Goal: Communication & Community: Participate in discussion

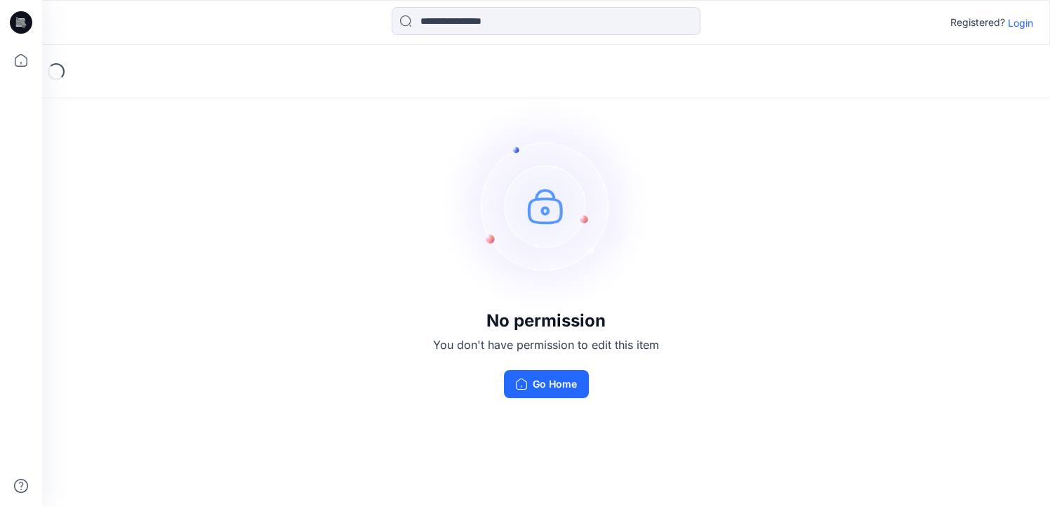
click at [1019, 22] on p "Login" at bounding box center [1019, 22] width 25 height 15
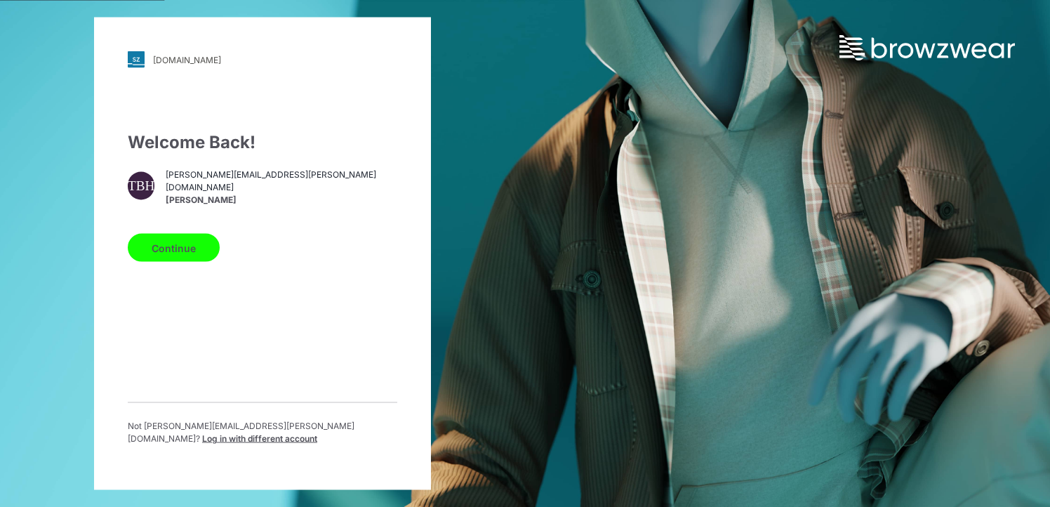
click at [153, 252] on button "Continue" at bounding box center [174, 248] width 92 height 28
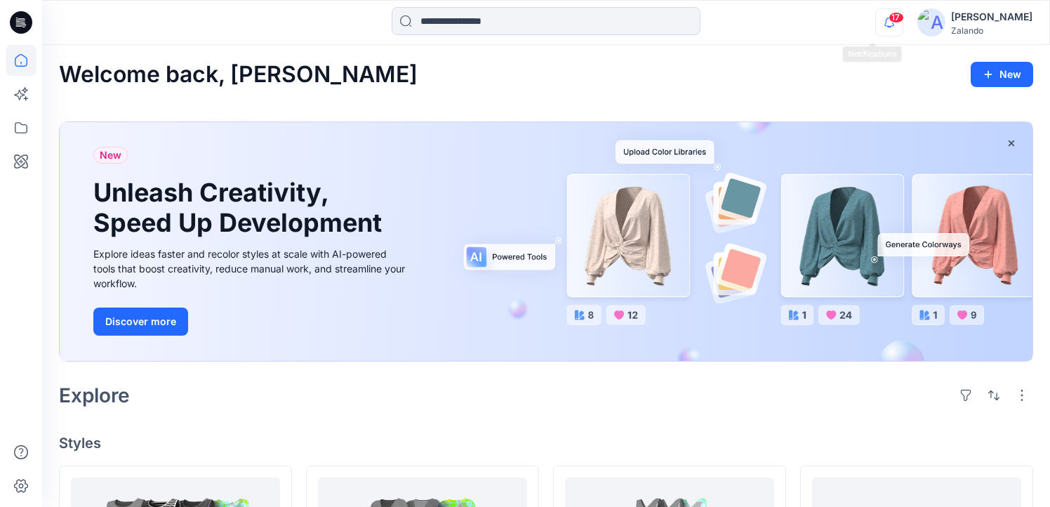
click at [876, 26] on icon "button" at bounding box center [889, 22] width 27 height 28
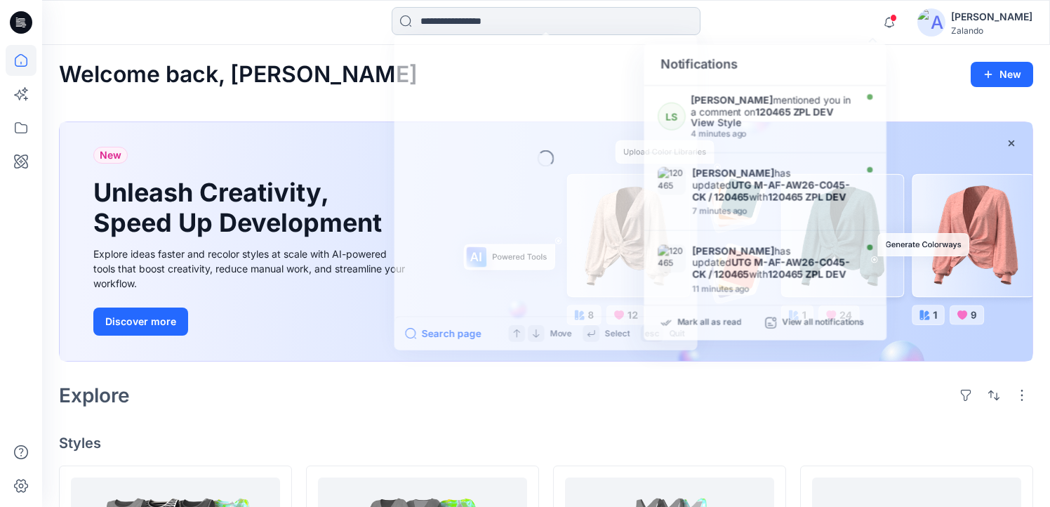
click at [570, 26] on input at bounding box center [545, 21] width 309 height 28
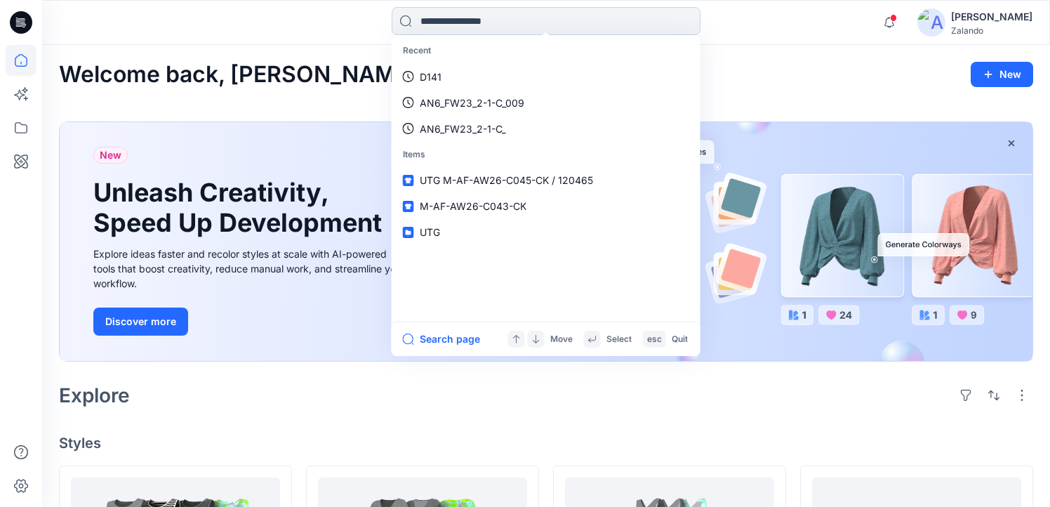
paste input "******"
type input "******"
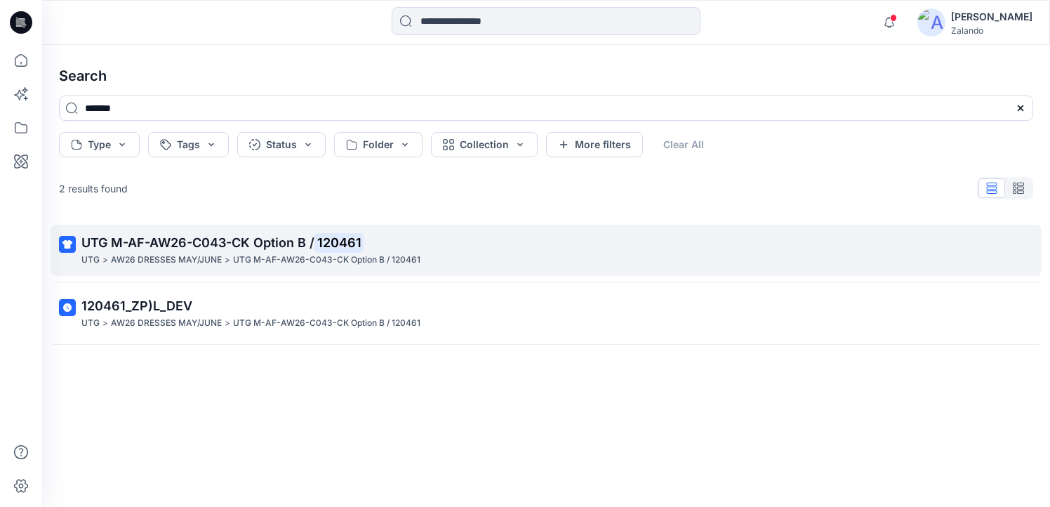
click at [392, 232] on link "UTG M-AF-AW26-C043-CK Option B / 120461 UTG > AW26 DRESSES MAY/JUNE > UTG M-AF-…" at bounding box center [546, 250] width 991 height 51
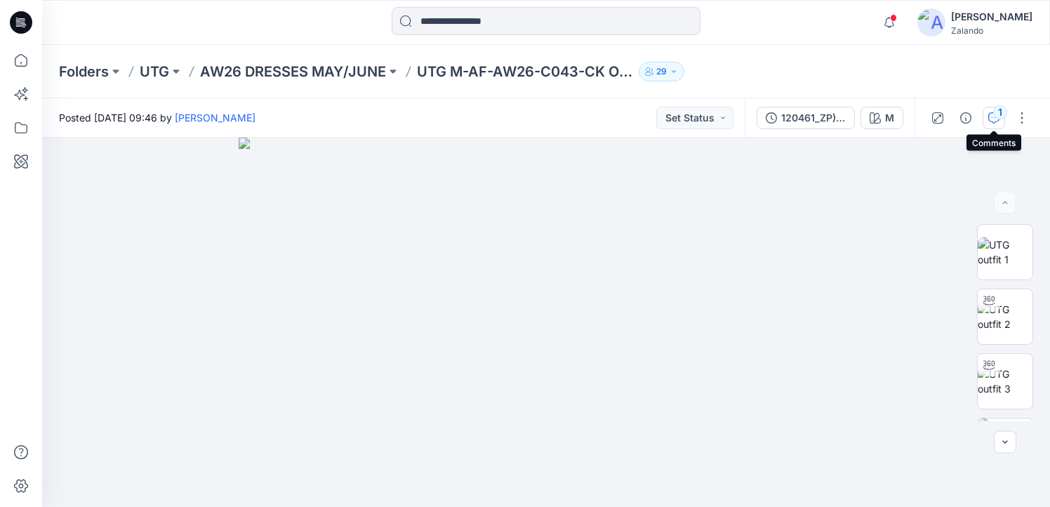
click at [993, 116] on icon "button" at bounding box center [993, 117] width 11 height 11
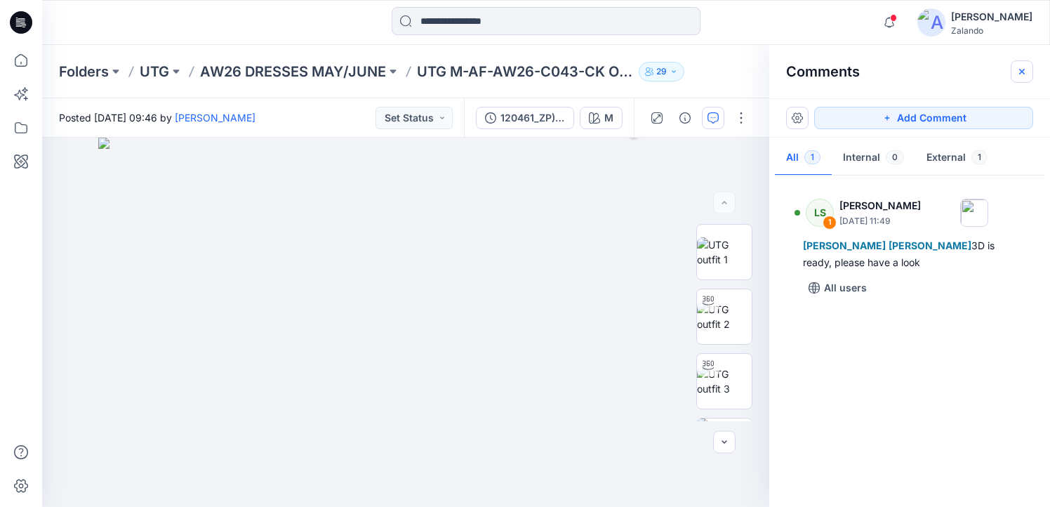
click at [1030, 69] on button "button" at bounding box center [1021, 71] width 22 height 22
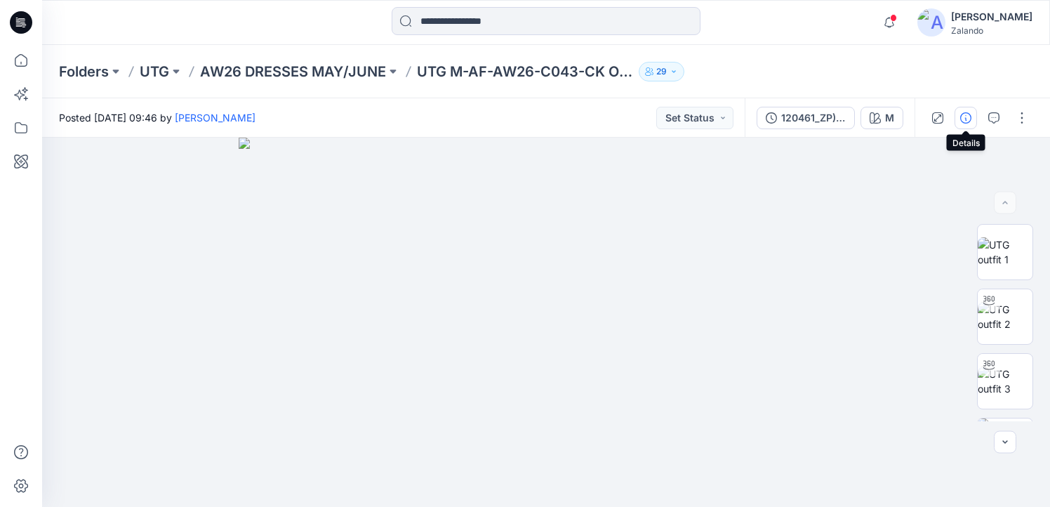
click at [967, 126] on button "button" at bounding box center [965, 118] width 22 height 22
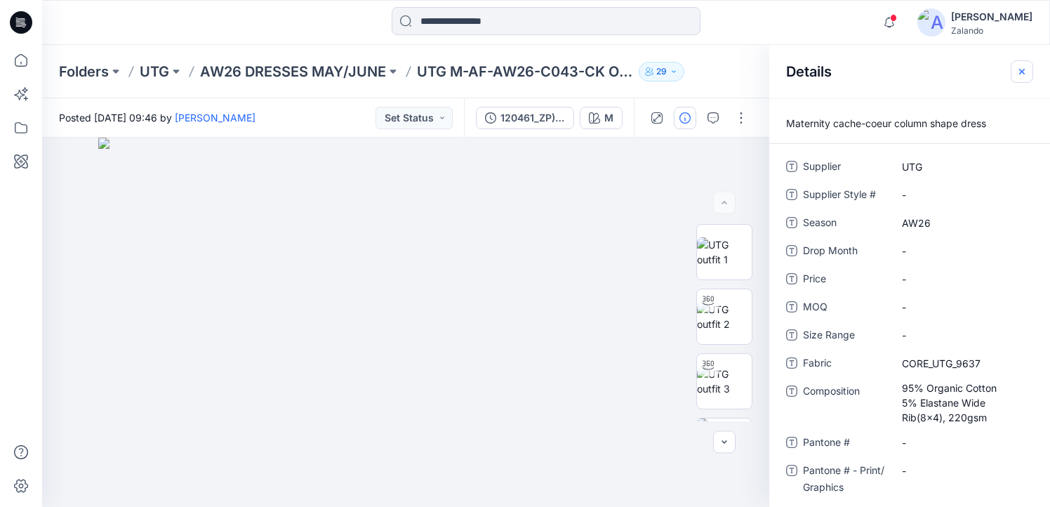
click at [1022, 72] on icon "button" at bounding box center [1021, 71] width 5 height 5
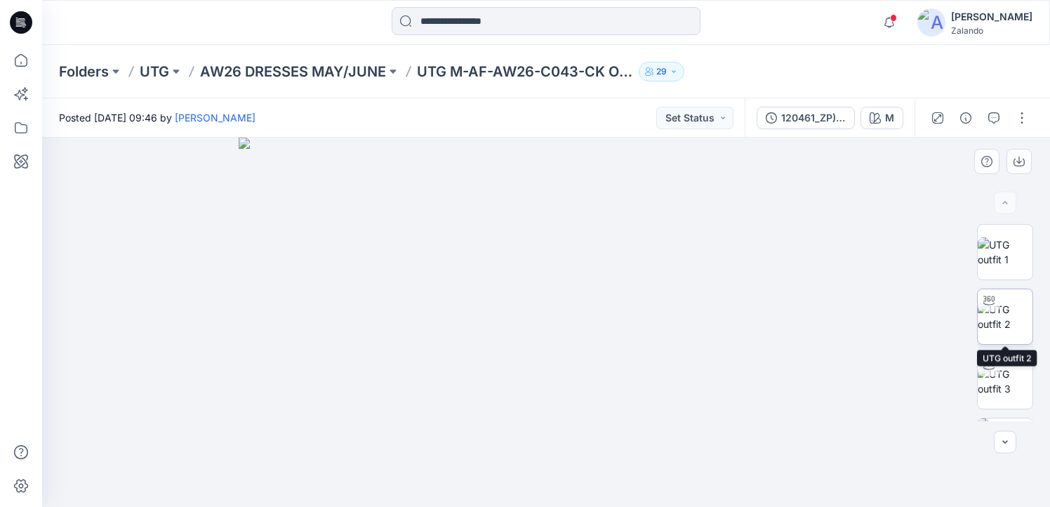
click at [996, 307] on div at bounding box center [988, 300] width 22 height 22
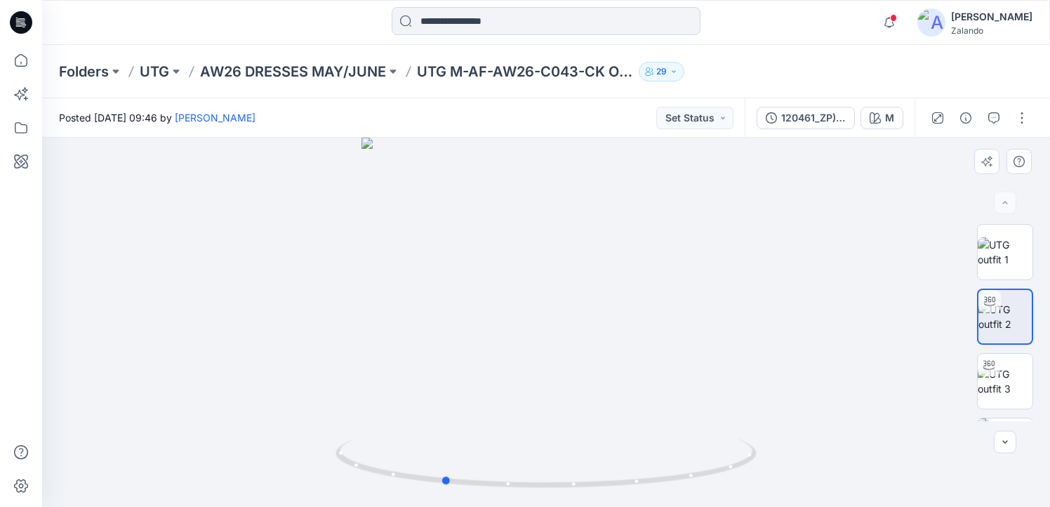
drag, startPoint x: 596, startPoint y: 361, endPoint x: 493, endPoint y: 373, distance: 103.9
click at [493, 373] on div at bounding box center [545, 322] width 1007 height 369
click at [996, 376] on img at bounding box center [1004, 380] width 55 height 29
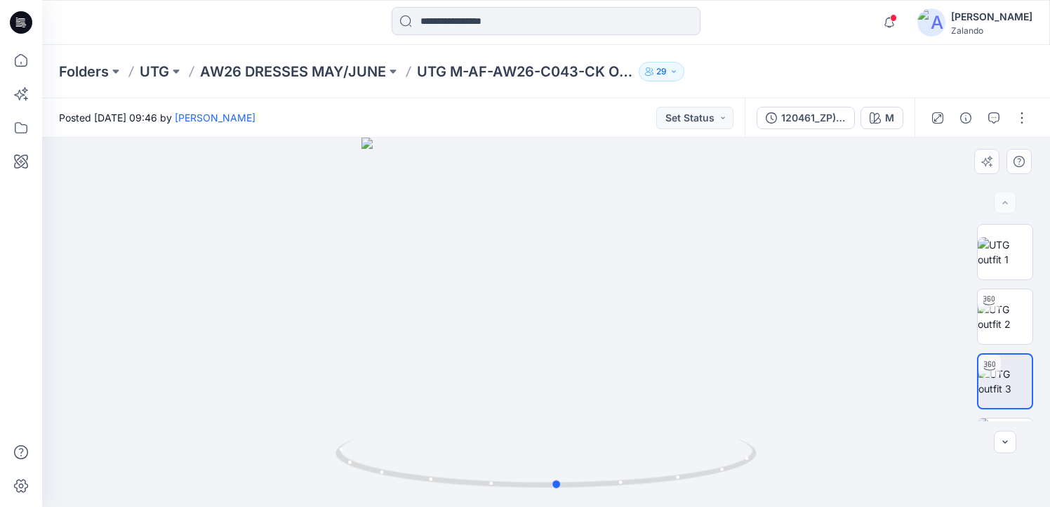
drag, startPoint x: 520, startPoint y: 340, endPoint x: 530, endPoint y: 362, distance: 24.8
click at [531, 362] on div at bounding box center [545, 322] width 1007 height 369
drag, startPoint x: 530, startPoint y: 362, endPoint x: 540, endPoint y: 356, distance: 11.7
click at [540, 356] on div at bounding box center [545, 322] width 1007 height 369
click at [964, 123] on button "button" at bounding box center [965, 118] width 22 height 22
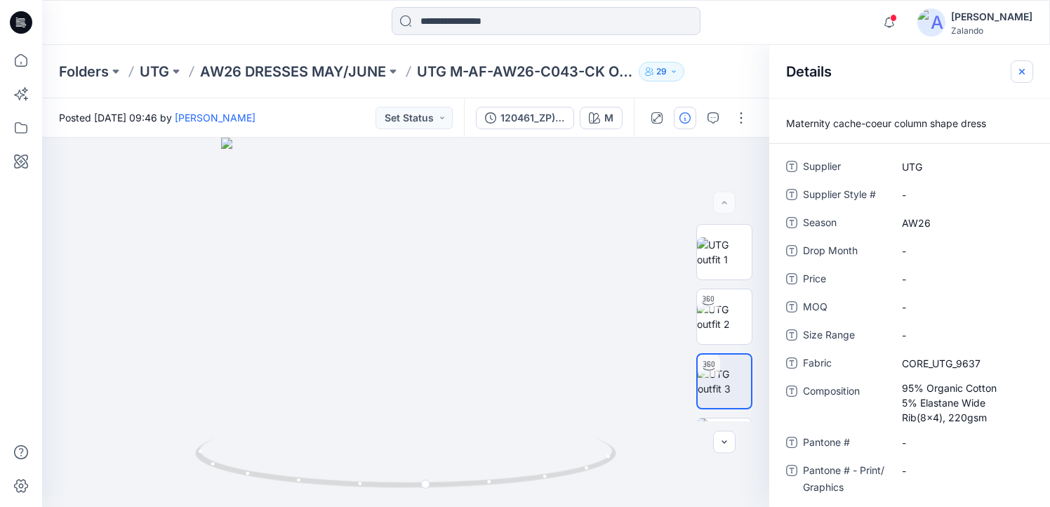
click at [1020, 72] on icon "button" at bounding box center [1022, 71] width 6 height 6
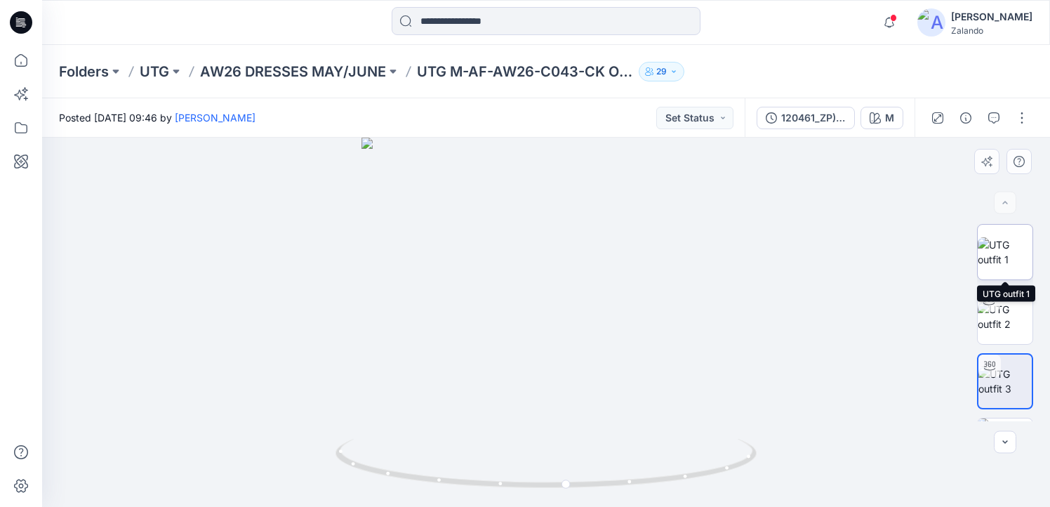
click at [998, 253] on img at bounding box center [1004, 251] width 55 height 29
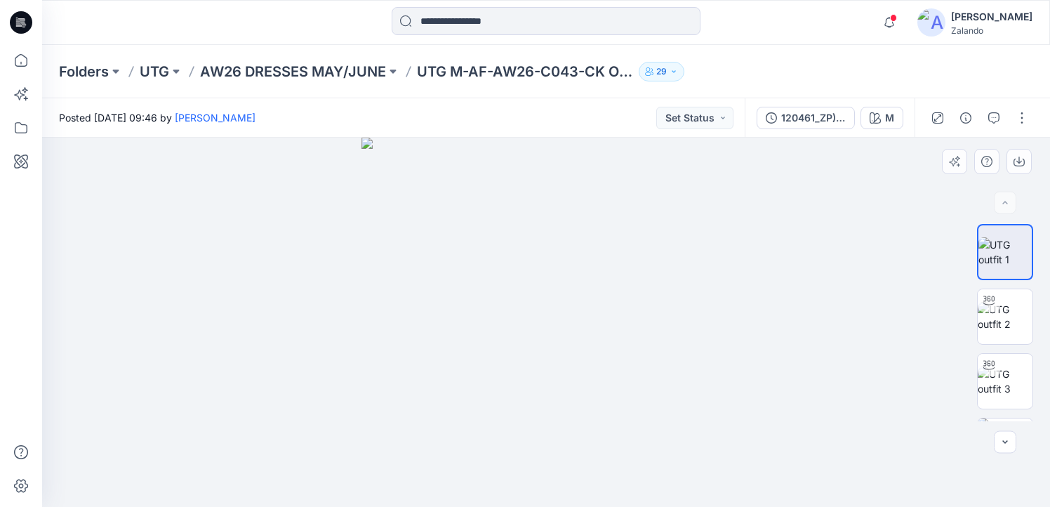
drag, startPoint x: 559, startPoint y: 325, endPoint x: 474, endPoint y: 340, distance: 87.0
click at [474, 340] on img at bounding box center [545, 322] width 369 height 369
drag, startPoint x: 556, startPoint y: 393, endPoint x: 530, endPoint y: 394, distance: 26.7
click at [530, 394] on img at bounding box center [545, 322] width 369 height 369
click at [749, 260] on div at bounding box center [545, 322] width 1007 height 369
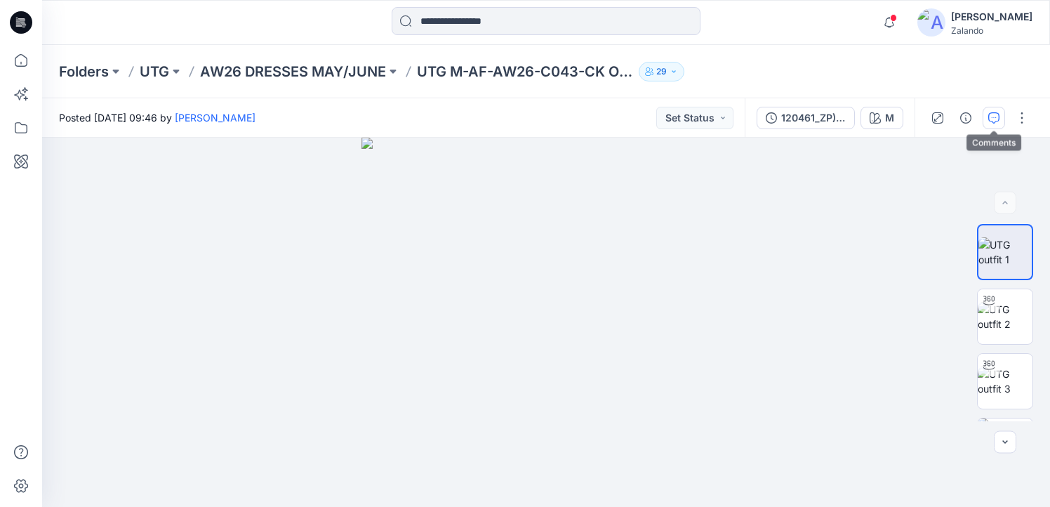
click at [992, 123] on icon "button" at bounding box center [993, 117] width 11 height 11
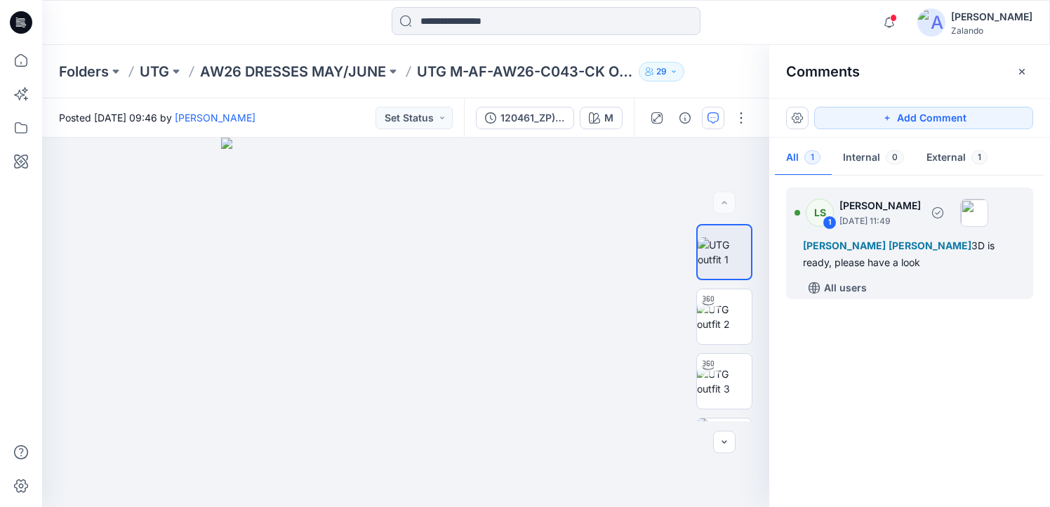
click at [889, 295] on div "All users" at bounding box center [918, 287] width 230 height 22
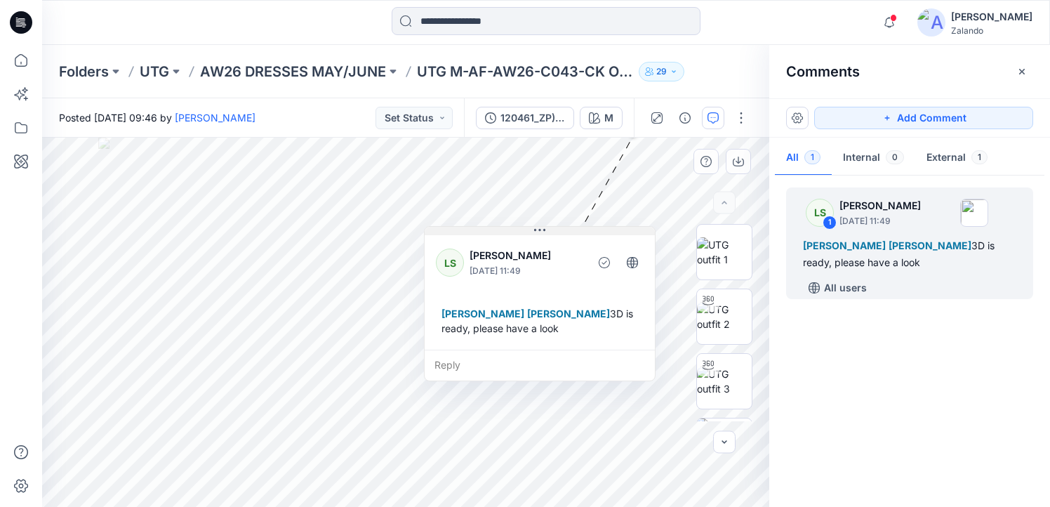
drag, startPoint x: 728, startPoint y: 149, endPoint x: 540, endPoint y: 232, distance: 205.1
click at [540, 232] on icon at bounding box center [539, 230] width 11 height 11
click at [489, 366] on div "Reply" at bounding box center [539, 364] width 230 height 31
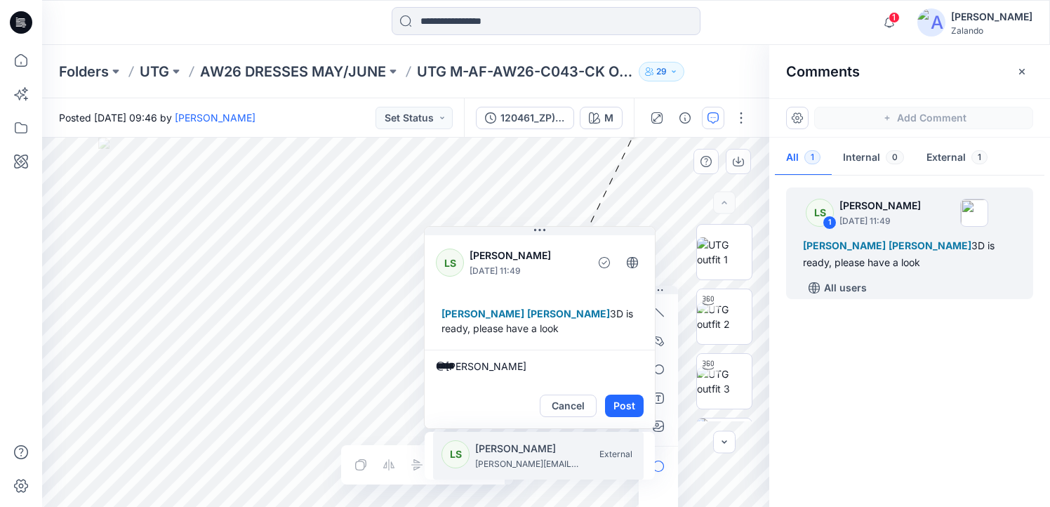
click at [490, 448] on p "Lise Stougaard" at bounding box center [527, 448] width 105 height 17
click at [499, 467] on p "marlene.seefeldt@zalando.de" at bounding box center [527, 464] width 105 height 14
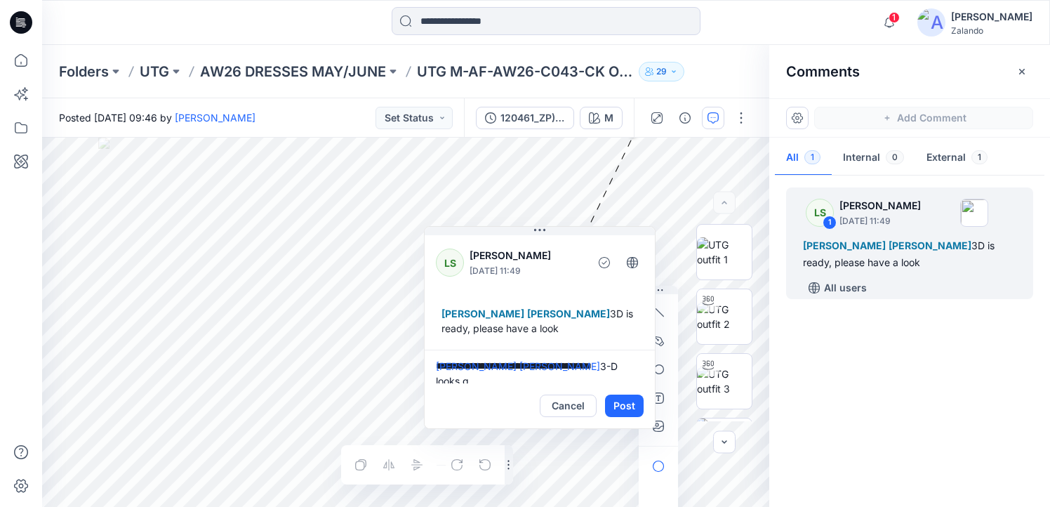
scroll to position [4, 0]
click at [591, 366] on textarea "**********" at bounding box center [539, 366] width 230 height 34
click at [619, 370] on textarea "**********" at bounding box center [539, 366] width 230 height 34
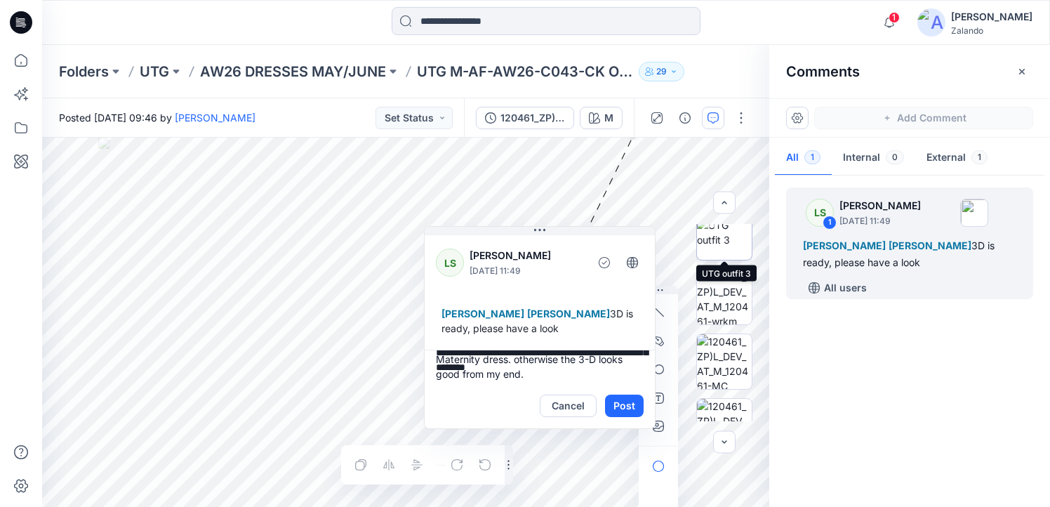
scroll to position [159, 0]
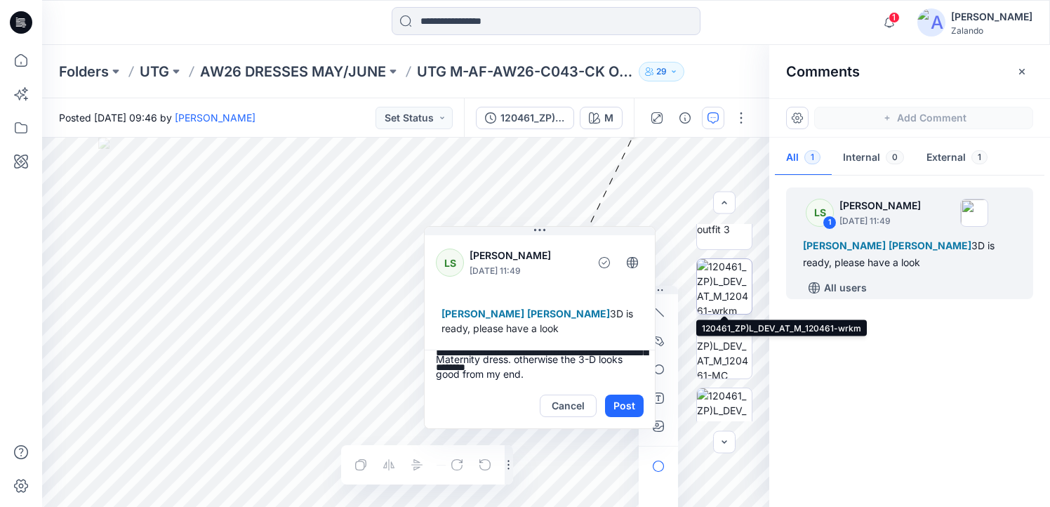
type textarea "**********"
click at [732, 301] on img at bounding box center [724, 286] width 55 height 55
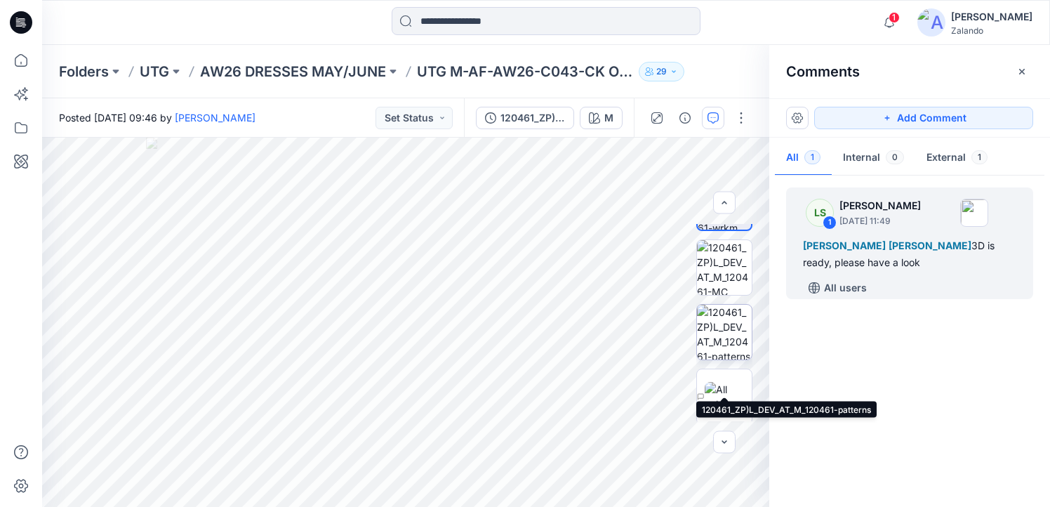
scroll to position [246, 0]
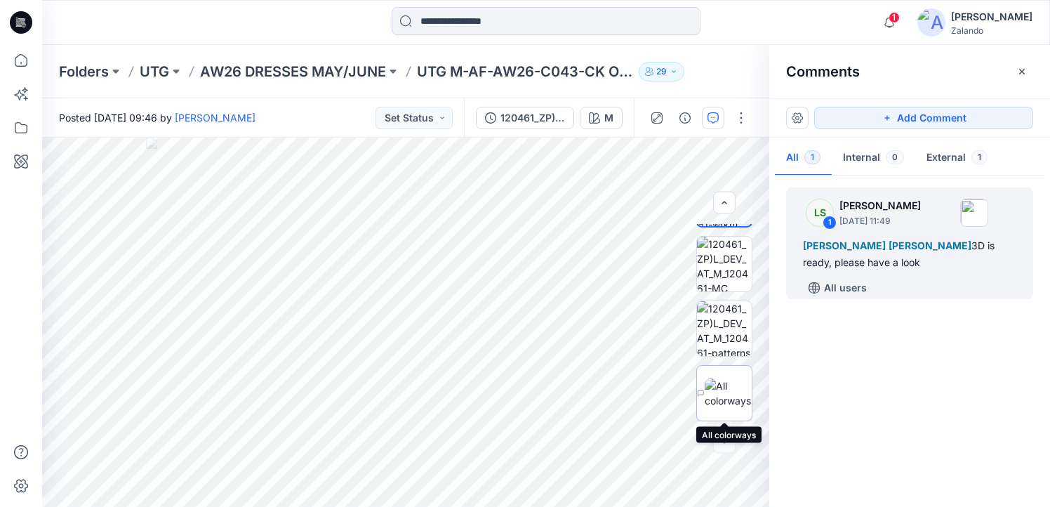
click at [730, 389] on img at bounding box center [727, 392] width 47 height 29
